Goal: Communication & Community: Connect with others

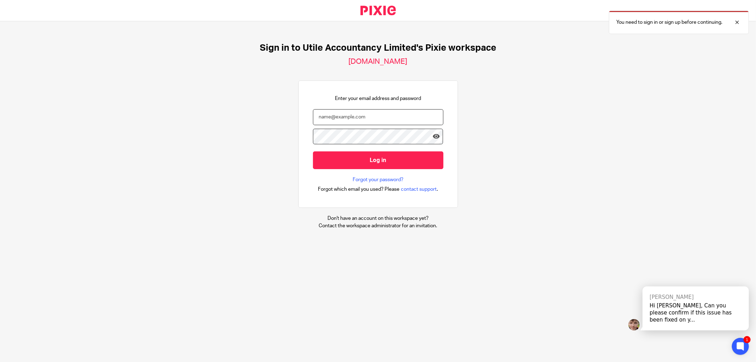
click at [321, 113] on input "email" at bounding box center [378, 117] width 130 height 16
type input "[PERSON_NAME][EMAIL_ADDRESS][DOMAIN_NAME]"
click at [313, 151] on input "Log in" at bounding box center [378, 159] width 130 height 17
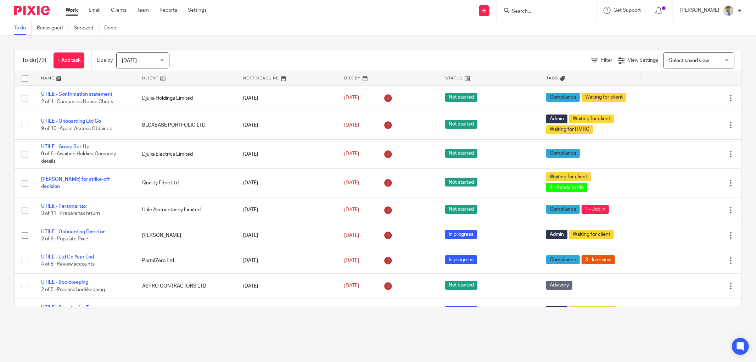
click at [546, 14] on input "Search" at bounding box center [543, 12] width 64 height 6
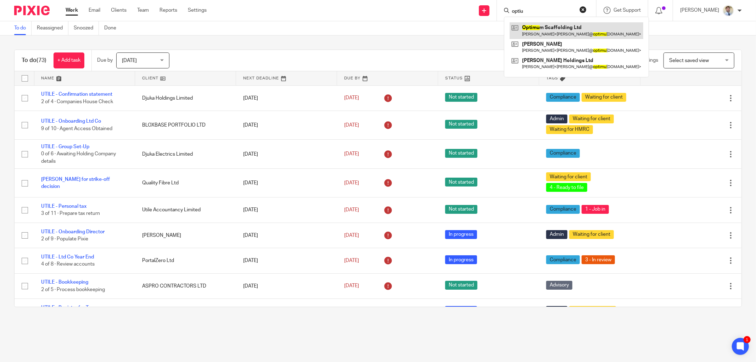
type input "optiu"
click at [548, 29] on link at bounding box center [577, 30] width 134 height 16
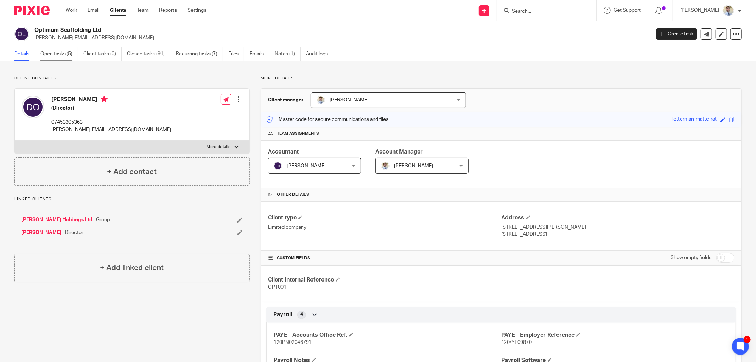
click at [47, 50] on link "Open tasks (5)" at bounding box center [59, 54] width 38 height 14
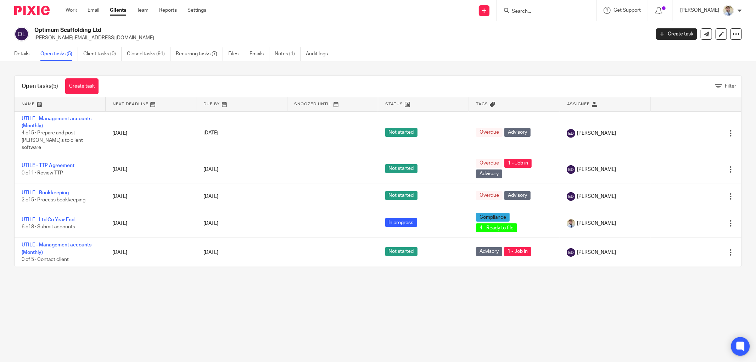
click at [738, 344] on icon at bounding box center [739, 345] width 5 height 5
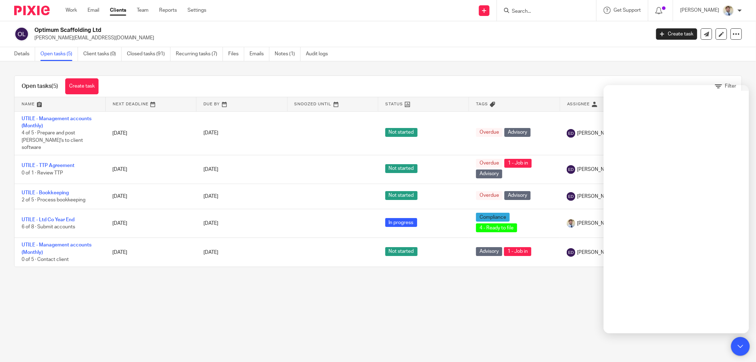
click at [738, 341] on icon at bounding box center [741, 347] width 12 height 12
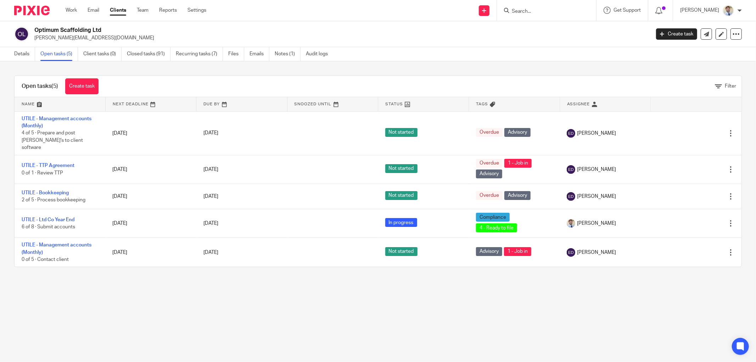
click at [341, 276] on main "Optimum Scaffolding Ltd doug@optimumscaffolding.co.uk Create task Update from C…" at bounding box center [378, 181] width 756 height 362
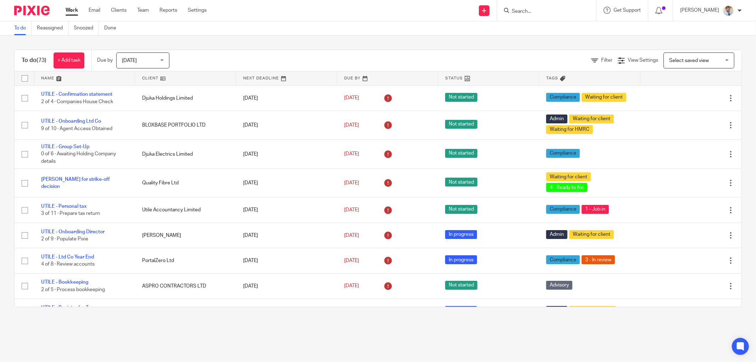
click at [509, 337] on main "To do Reassigned Snoozed Done To do (73) + Add task Due by Today Today Today To…" at bounding box center [378, 181] width 756 height 362
click at [159, 53] on span "Today" at bounding box center [141, 60] width 38 height 15
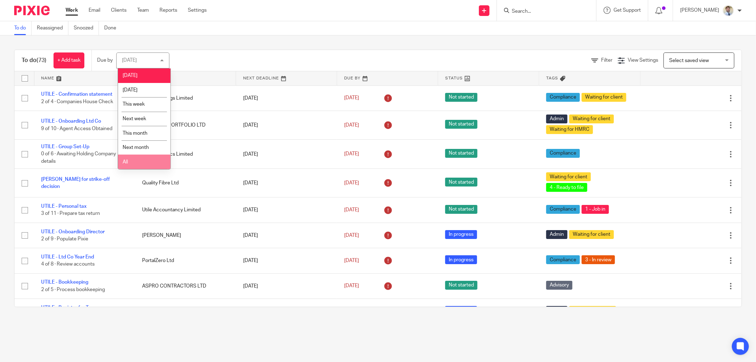
click at [130, 167] on li "All" at bounding box center [144, 162] width 52 height 15
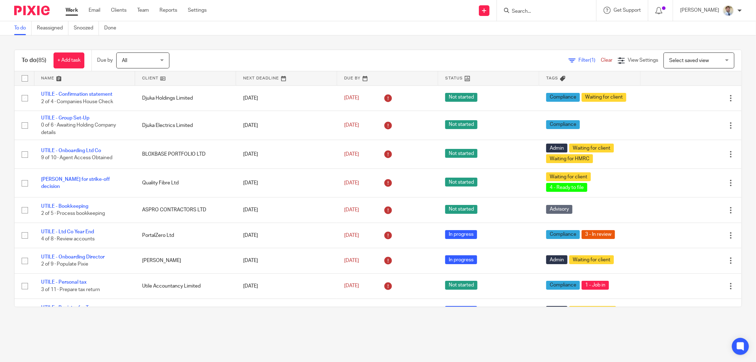
click at [528, 12] on input "Search" at bounding box center [543, 12] width 64 height 6
click at [717, 7] on p "James Read" at bounding box center [699, 10] width 39 height 7
click at [145, 16] on div "Work Email Clients Team Reports Settings Work Email Clients Team Reports Settin…" at bounding box center [137, 10] width 159 height 21
click at [146, 13] on link "Team" at bounding box center [143, 10] width 12 height 7
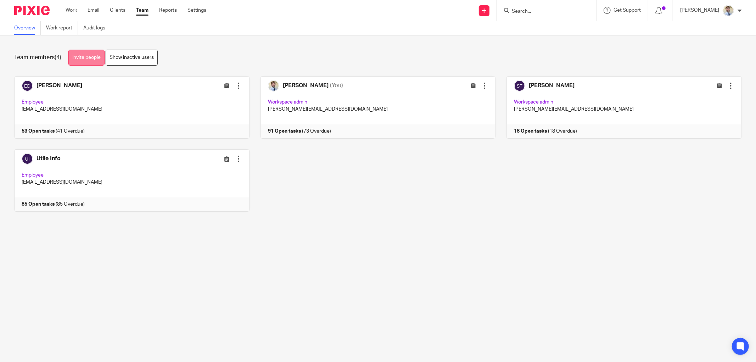
click at [80, 60] on link "Invite people" at bounding box center [86, 58] width 36 height 16
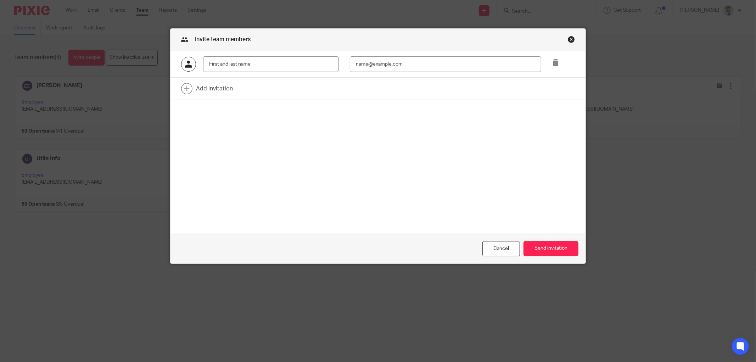
click at [216, 65] on input "text" at bounding box center [271, 64] width 136 height 16
type input "[PERSON_NAME]"
type input "[PERSON_NAME][EMAIL_ADDRESS][DOMAIN_NAME]"
click at [541, 246] on button "Send invitation" at bounding box center [550, 248] width 55 height 15
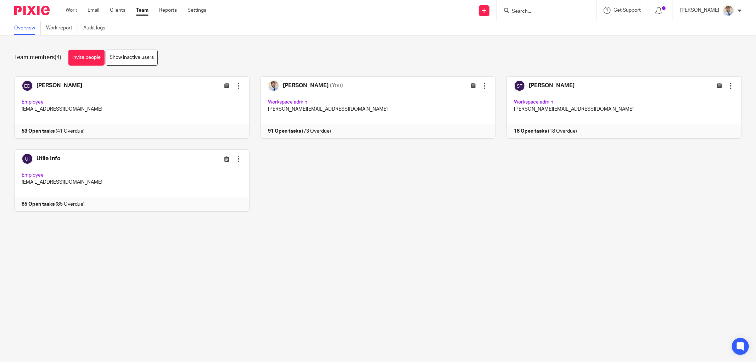
click at [51, 247] on main "Overview Work report Audit logs Team members (4) Invite people Show inactive us…" at bounding box center [378, 181] width 756 height 362
click at [315, 187] on div "[PERSON_NAME] Edit user Transfer Deactivate user Employee [PERSON_NAME][EMAIL_A…" at bounding box center [372, 149] width 739 height 146
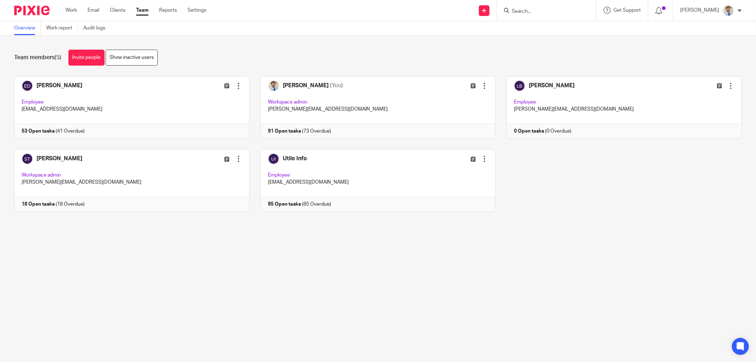
click at [252, 64] on div "Team members (5) Invite people Show inactive users" at bounding box center [378, 58] width 728 height 16
click at [249, 64] on div "Team members (5) Invite people Show inactive users" at bounding box center [378, 58] width 728 height 16
